Goal: Transaction & Acquisition: Purchase product/service

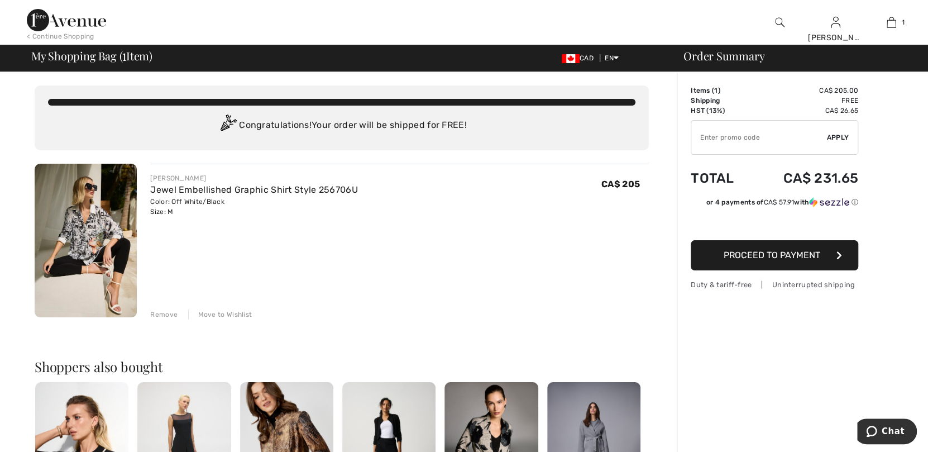
click at [65, 225] on img at bounding box center [86, 241] width 102 height 154
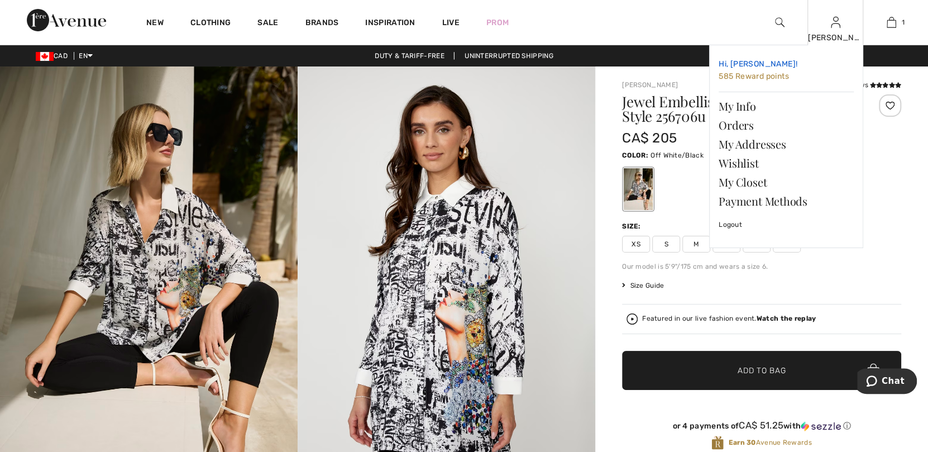
click at [755, 75] on span "585 Reward points" at bounding box center [753, 75] width 70 height 9
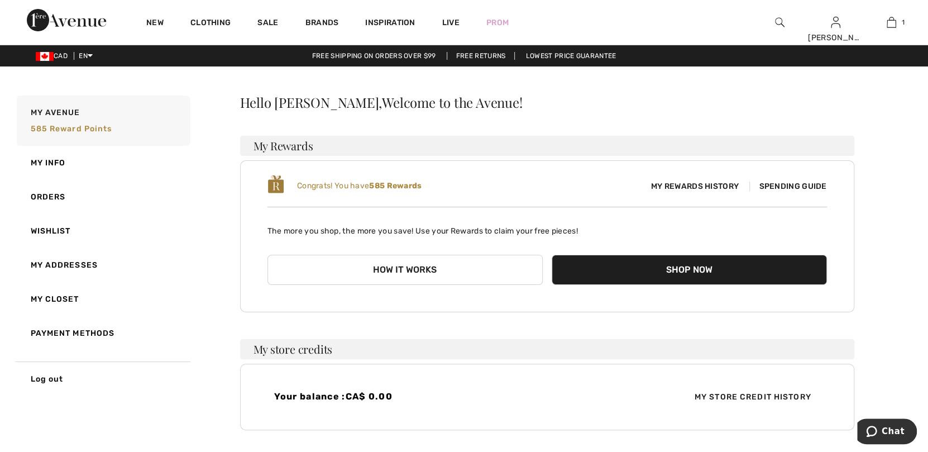
click at [408, 185] on b "585 Rewards" at bounding box center [395, 185] width 52 height 9
click at [678, 184] on span "My Rewards History" at bounding box center [694, 186] width 105 height 12
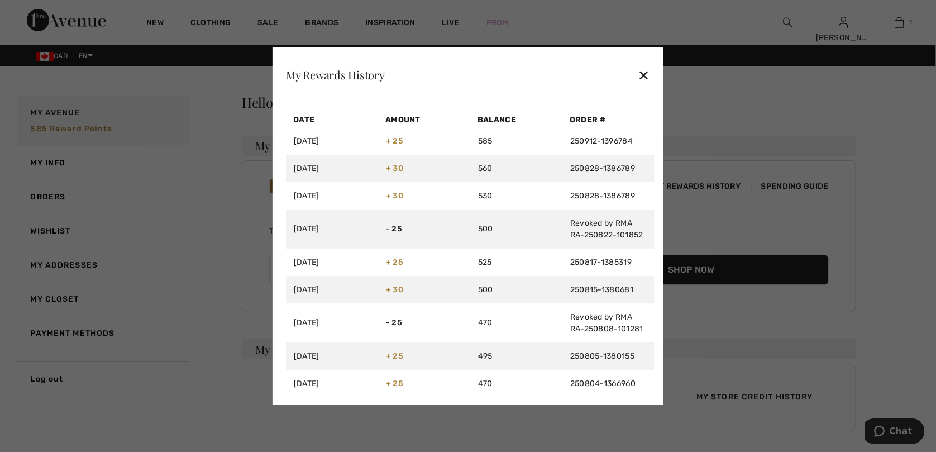
click at [646, 75] on div "✕" at bounding box center [644, 74] width 12 height 23
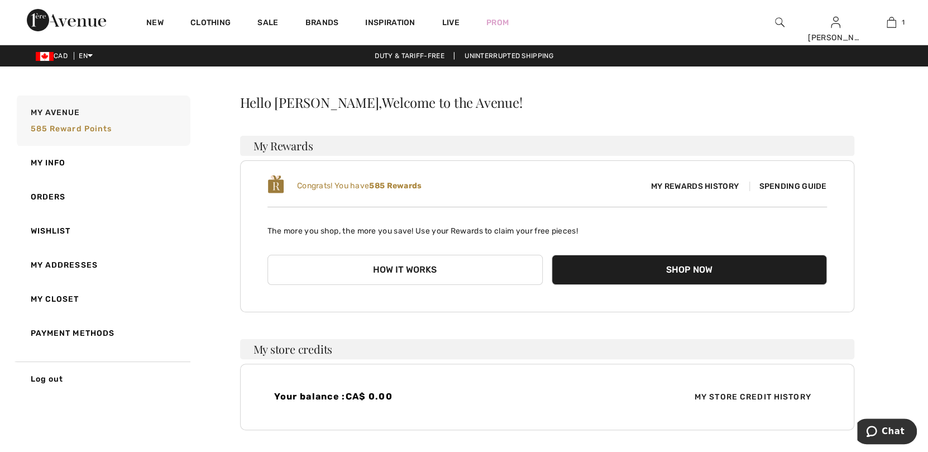
click at [802, 186] on span "Spending Guide" at bounding box center [787, 185] width 77 height 9
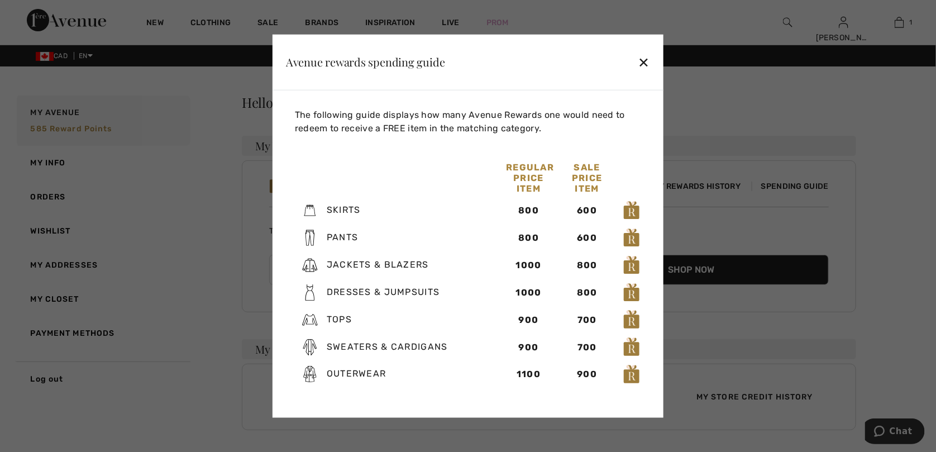
click at [645, 58] on div "✕" at bounding box center [644, 61] width 12 height 23
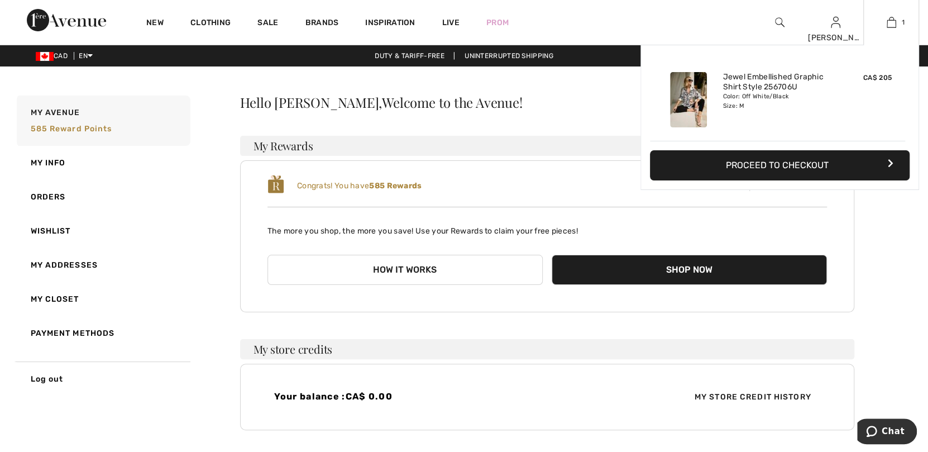
click at [780, 163] on button "Proceed to Checkout" at bounding box center [780, 165] width 260 height 30
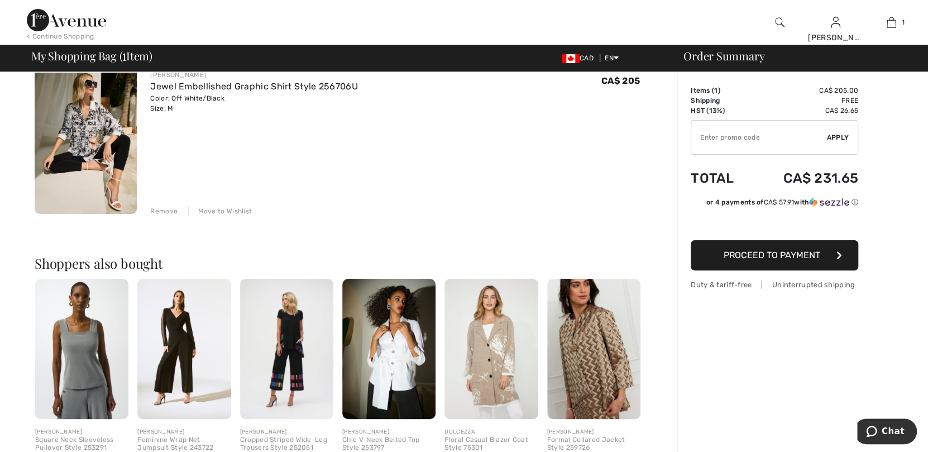
scroll to position [111, 0]
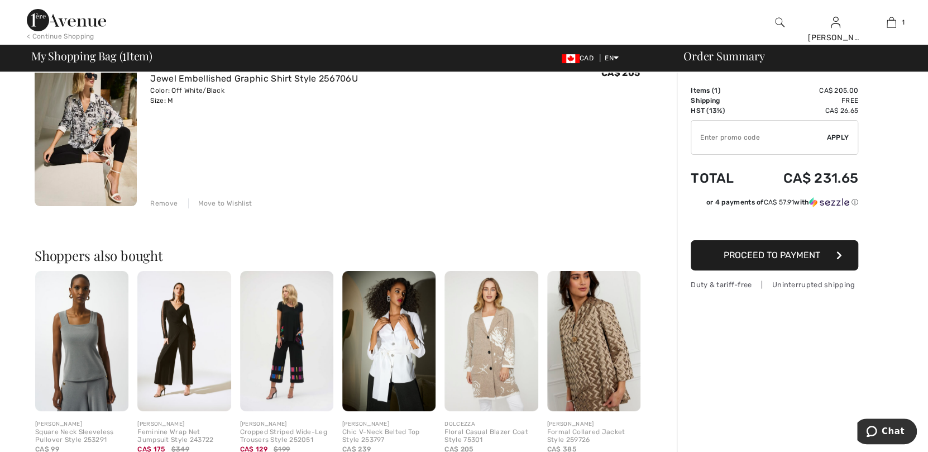
click at [765, 254] on span "Proceed to Payment" at bounding box center [771, 255] width 97 height 11
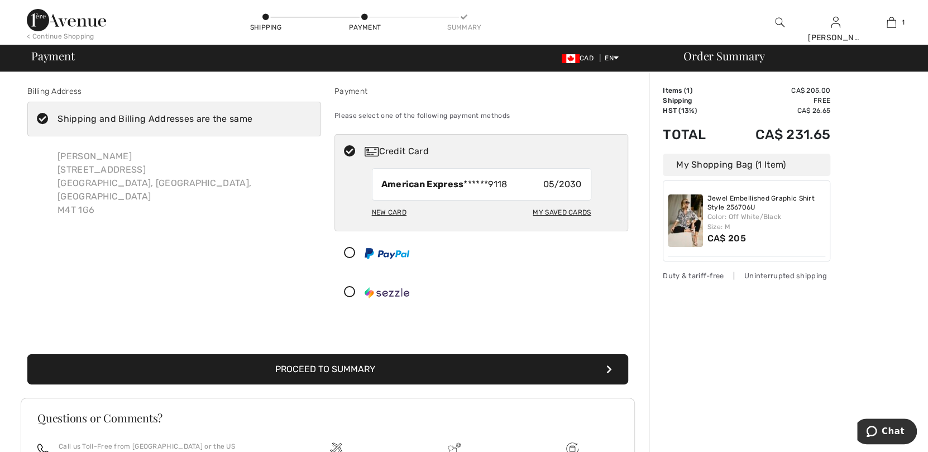
click at [302, 366] on button "Proceed to Summary" at bounding box center [327, 369] width 601 height 30
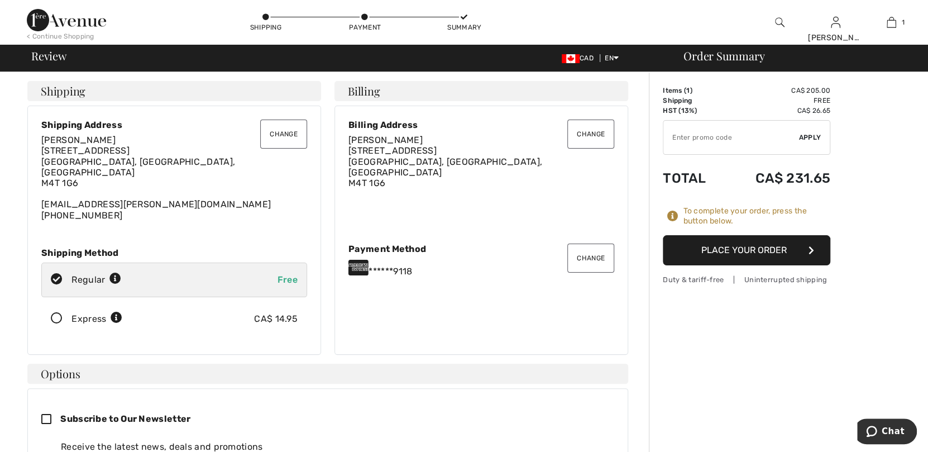
click at [764, 251] on button "Place Your Order" at bounding box center [746, 250] width 167 height 30
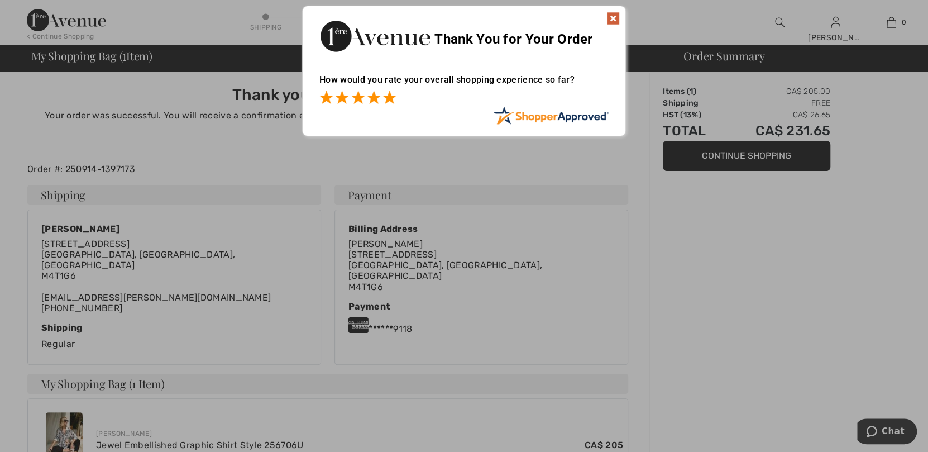
click at [387, 96] on span at bounding box center [388, 96] width 13 height 13
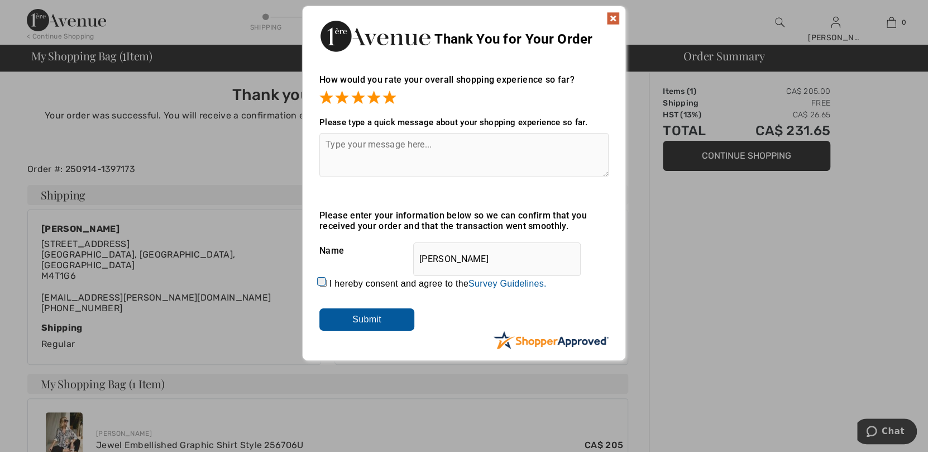
click at [371, 323] on input "Submit" at bounding box center [366, 319] width 95 height 22
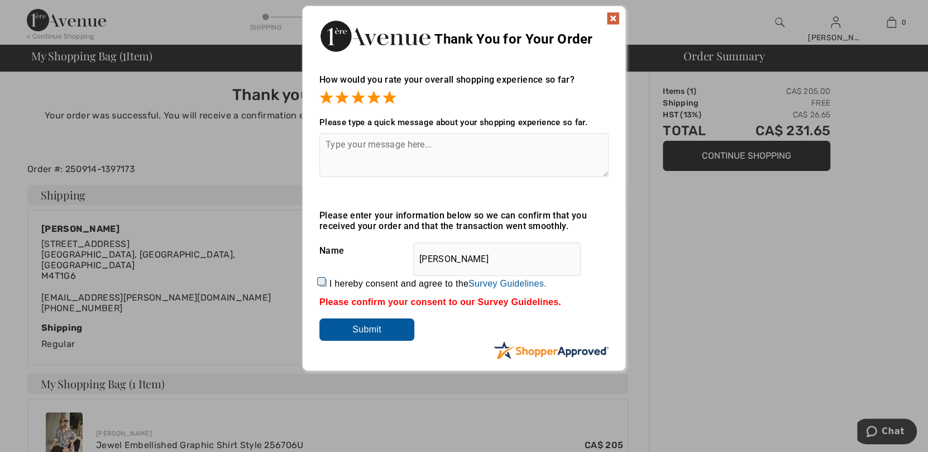
drag, startPoint x: 614, startPoint y: 9, endPoint x: 613, endPoint y: 16, distance: 7.3
click at [614, 9] on div "Thank You for Your Order" at bounding box center [464, 34] width 323 height 57
click at [612, 17] on img at bounding box center [612, 18] width 13 height 13
